Goal: Task Accomplishment & Management: Use online tool/utility

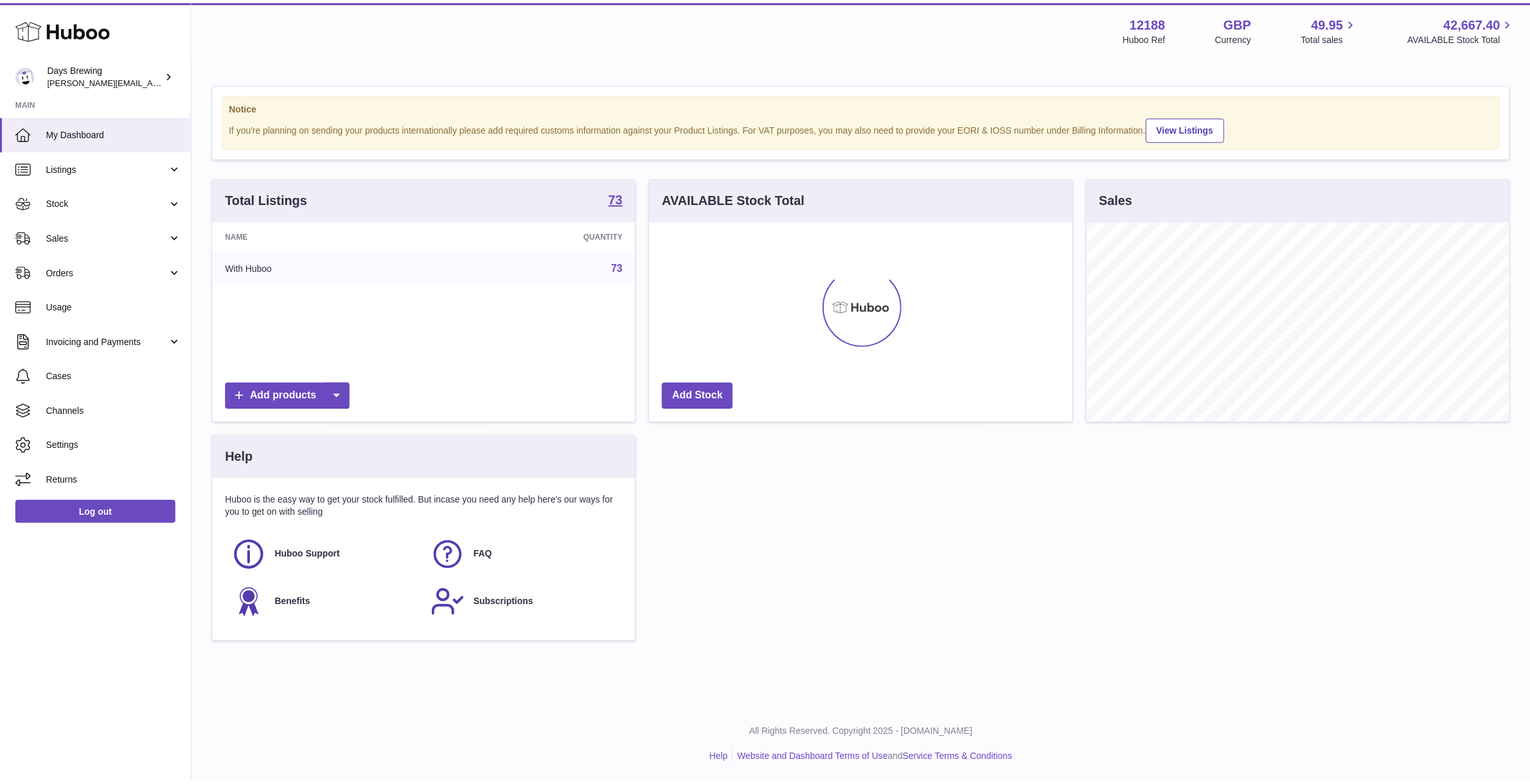
scroll to position [200, 426]
click at [82, 211] on link "Stock" at bounding box center [96, 202] width 192 height 35
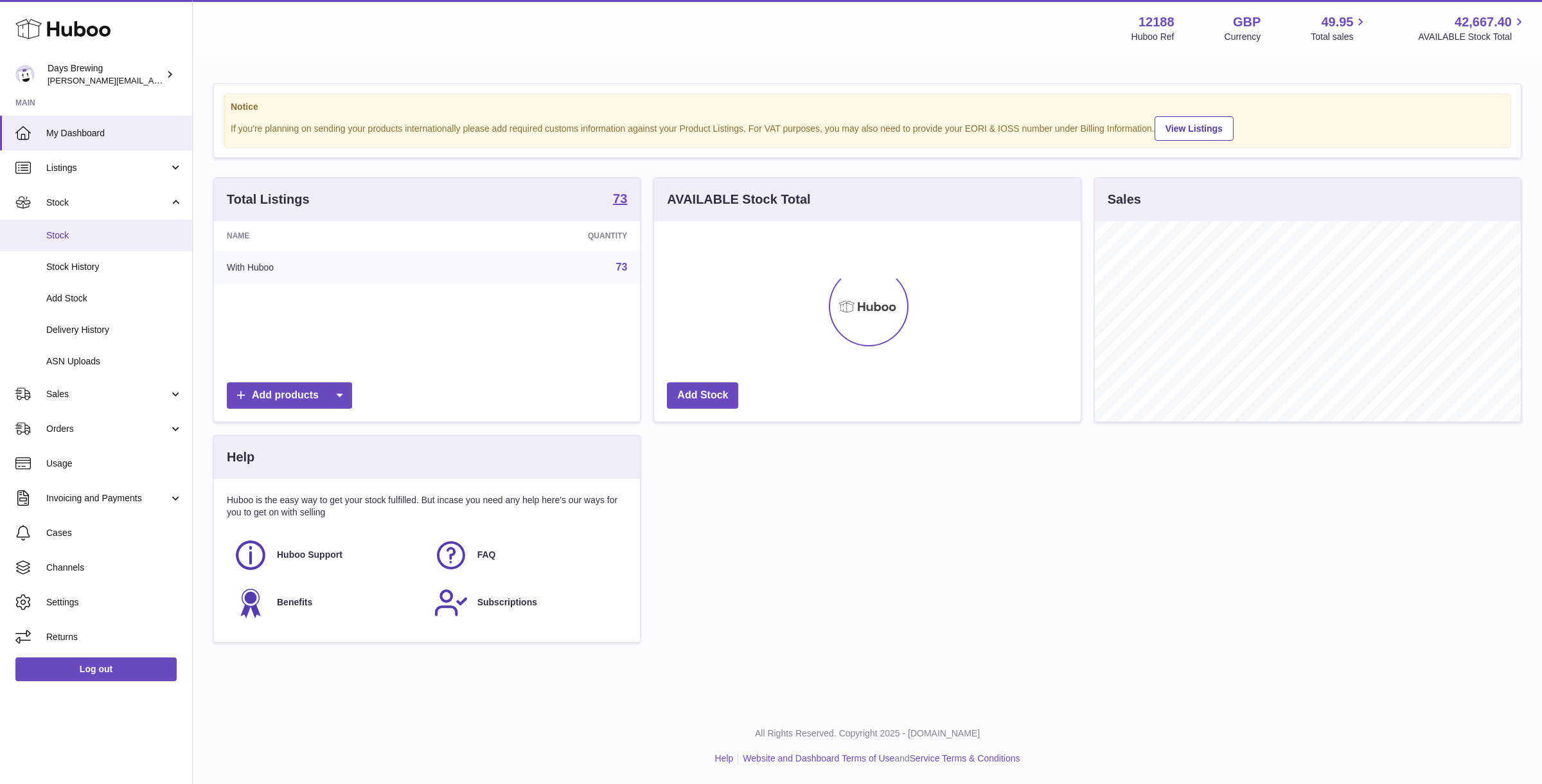
click at [84, 238] on span "Stock" at bounding box center [114, 235] width 136 height 12
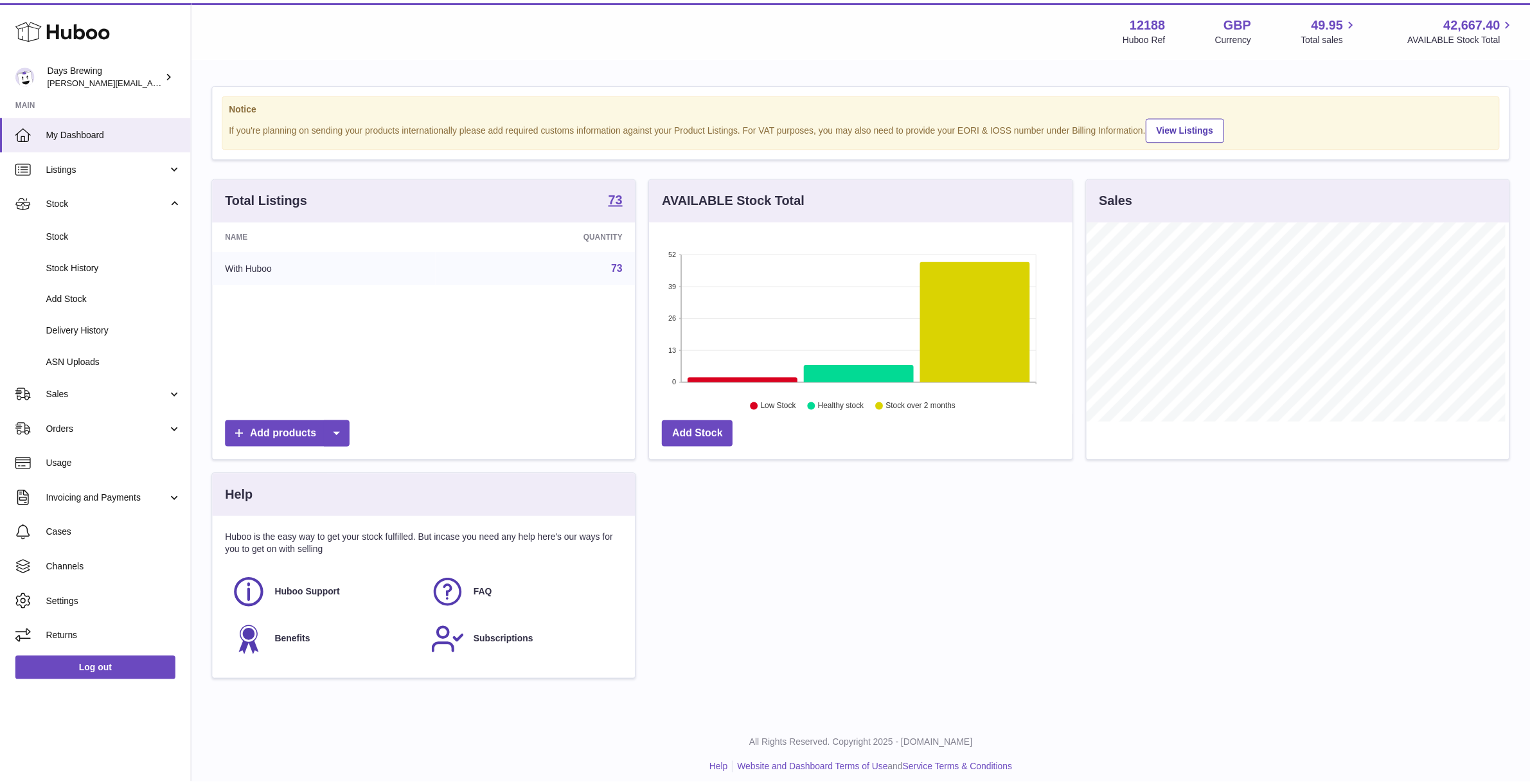
scroll to position [642160, 642026]
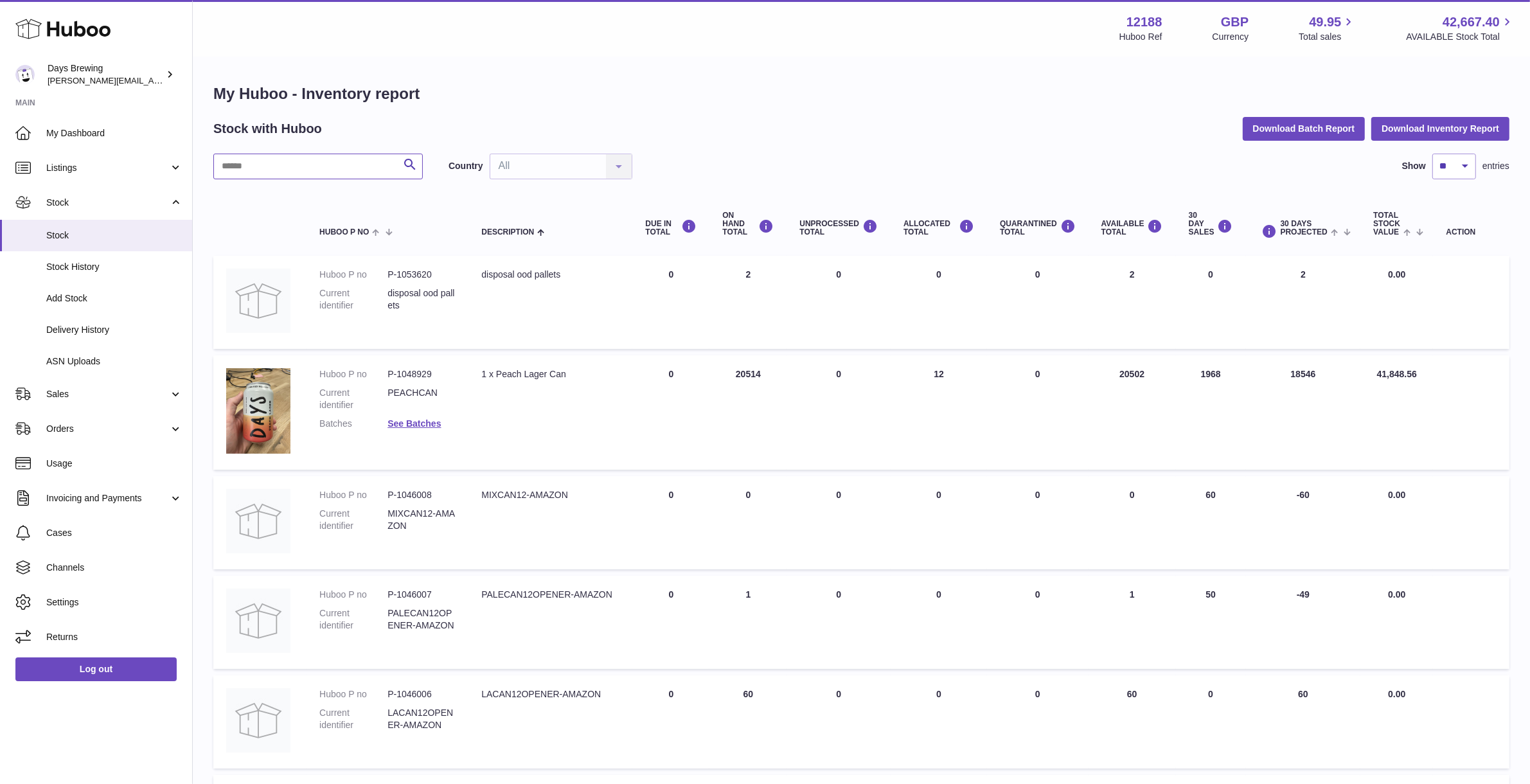
click at [347, 165] on input "text" at bounding box center [317, 166] width 209 height 26
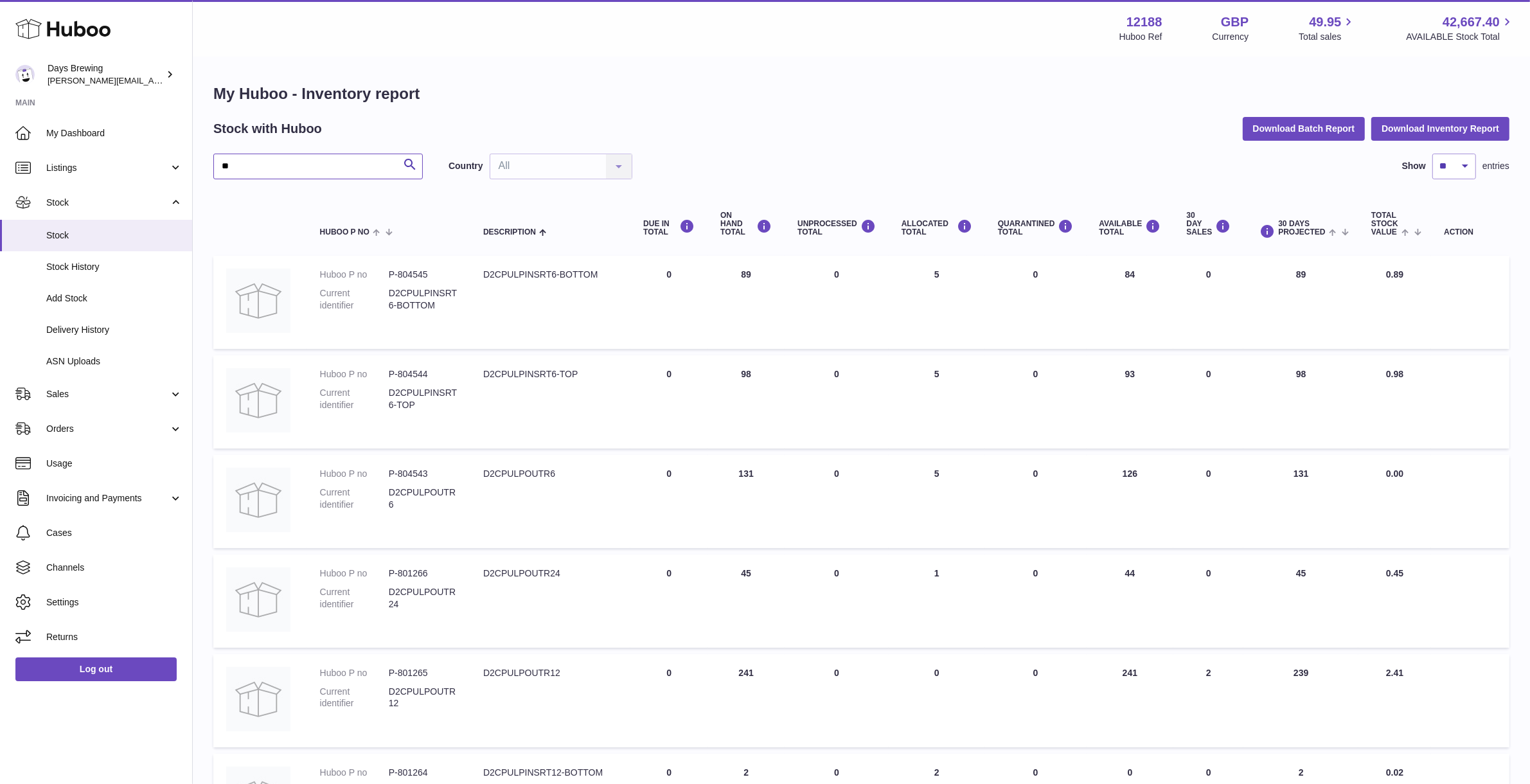
type input "*"
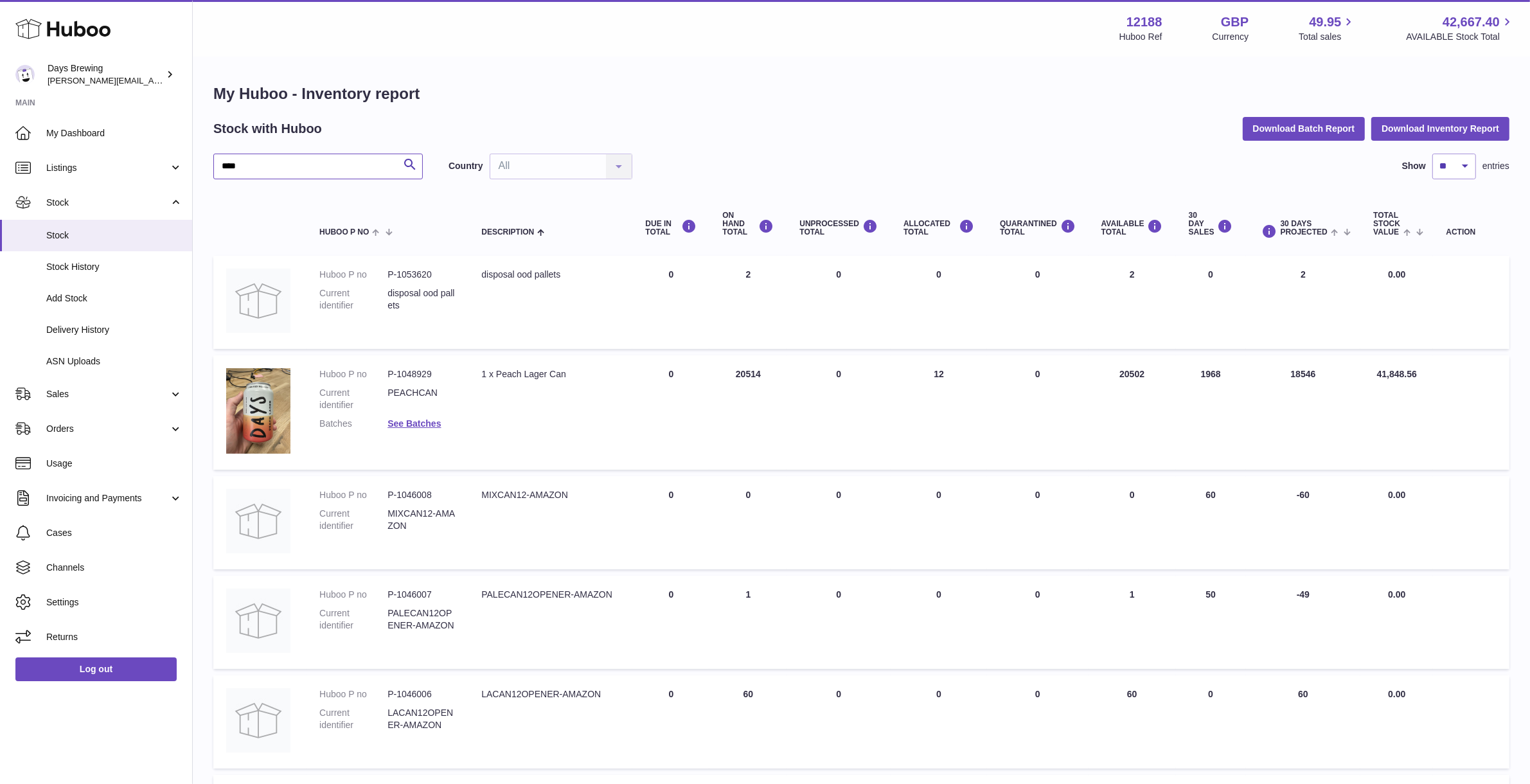
type input "****"
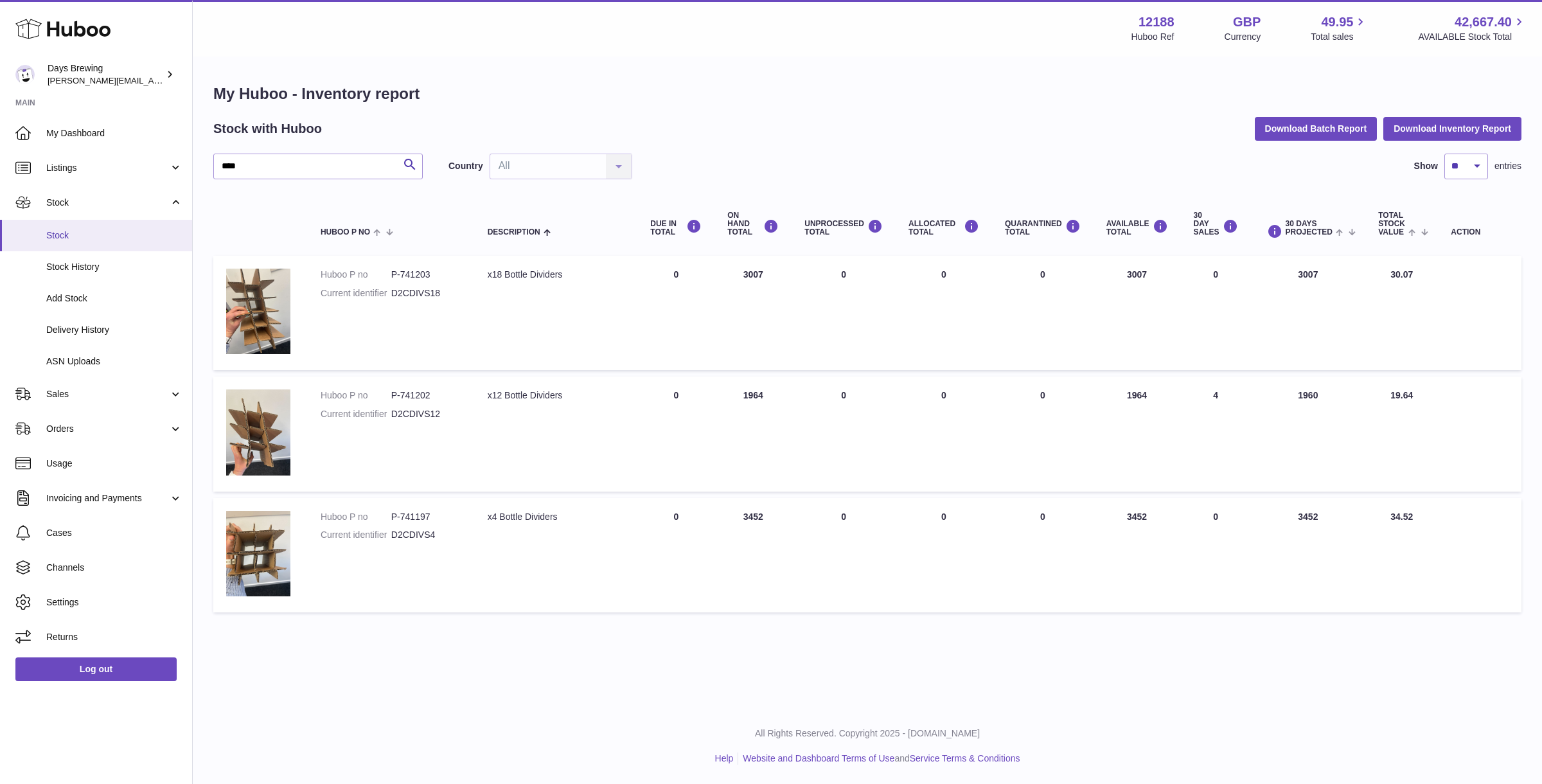
click at [130, 231] on span "Stock" at bounding box center [114, 235] width 136 height 12
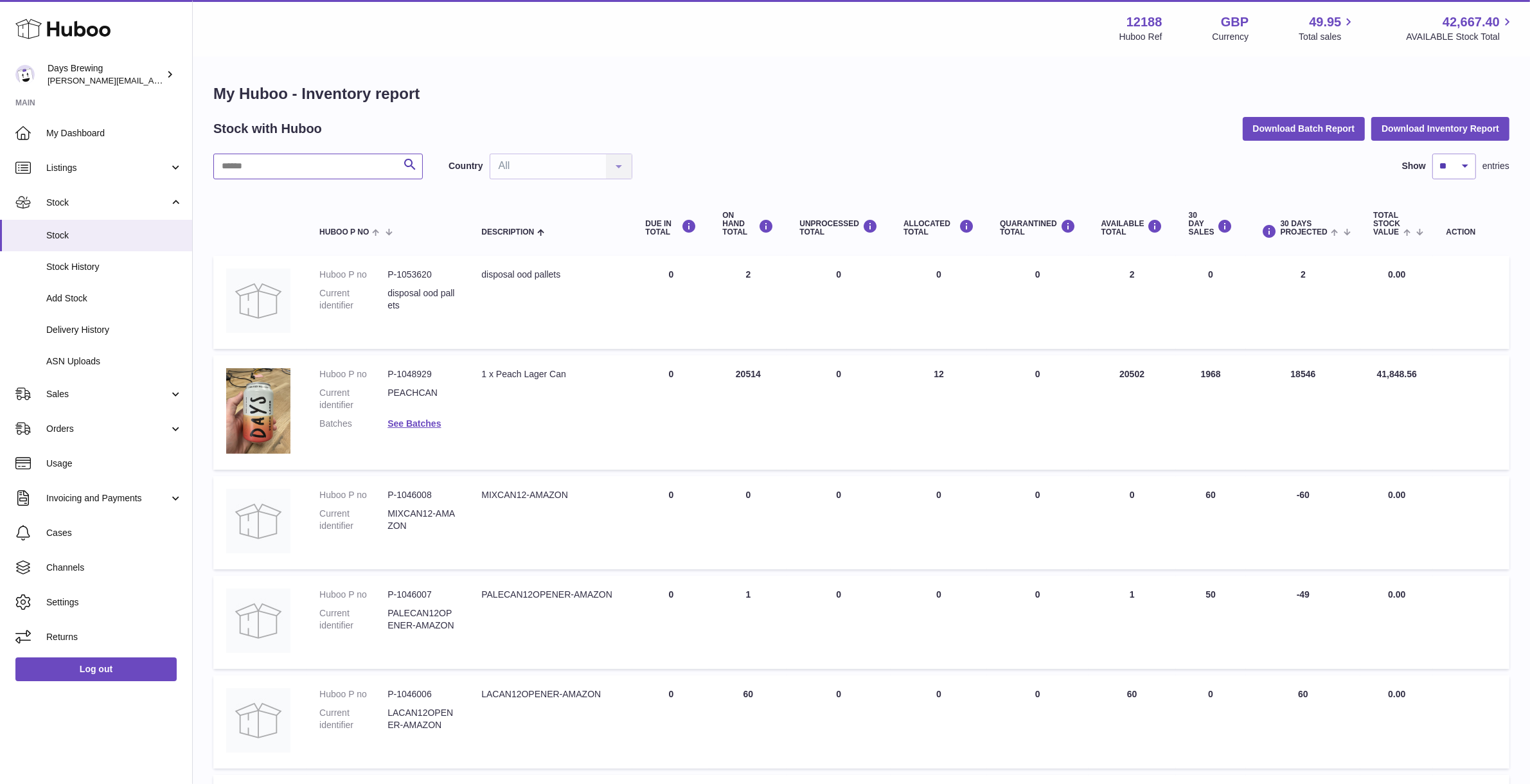
click at [350, 163] on input "text" at bounding box center [317, 166] width 209 height 26
type input "****"
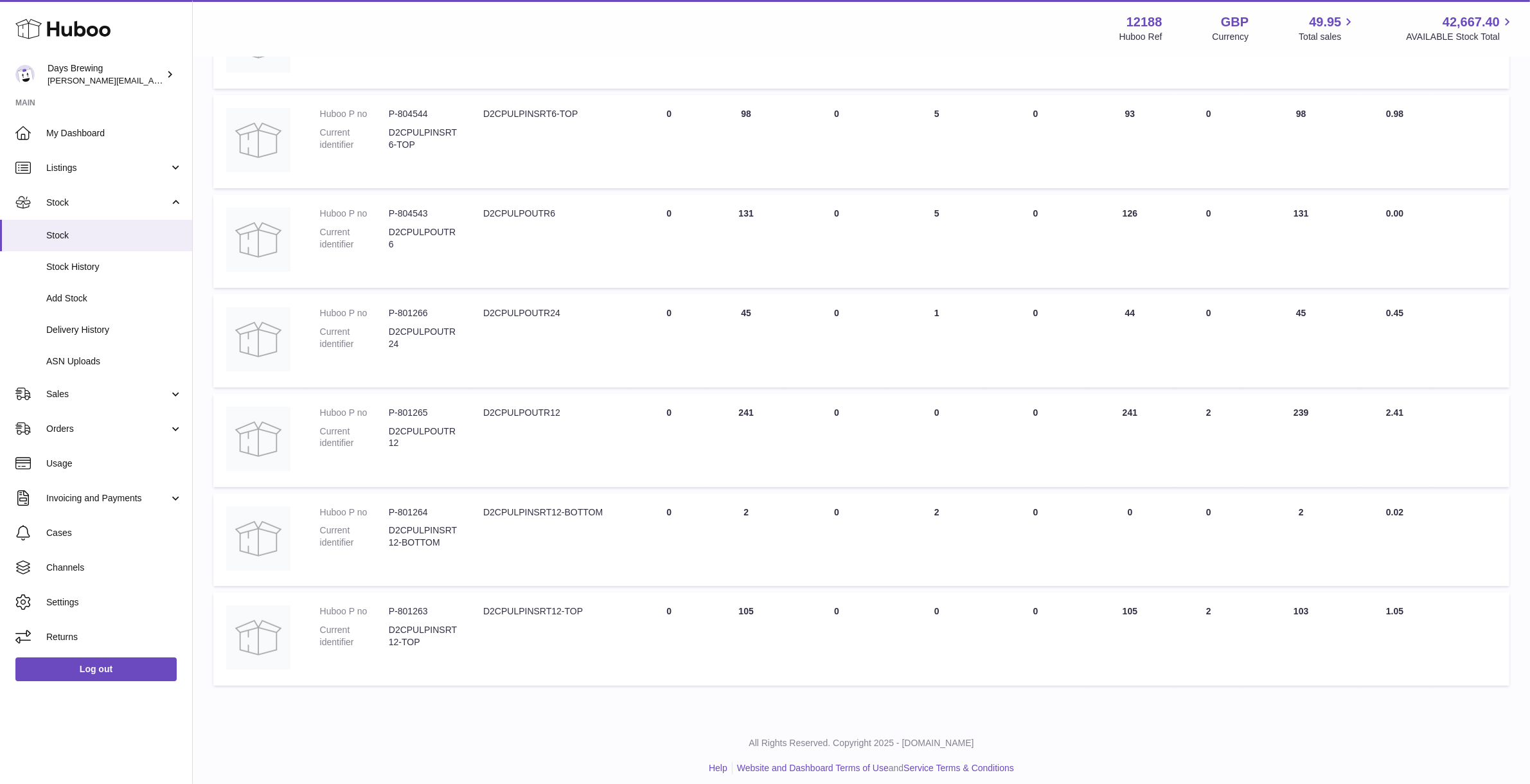
scroll to position [270, 0]
